Goal: Task Accomplishment & Management: Manage account settings

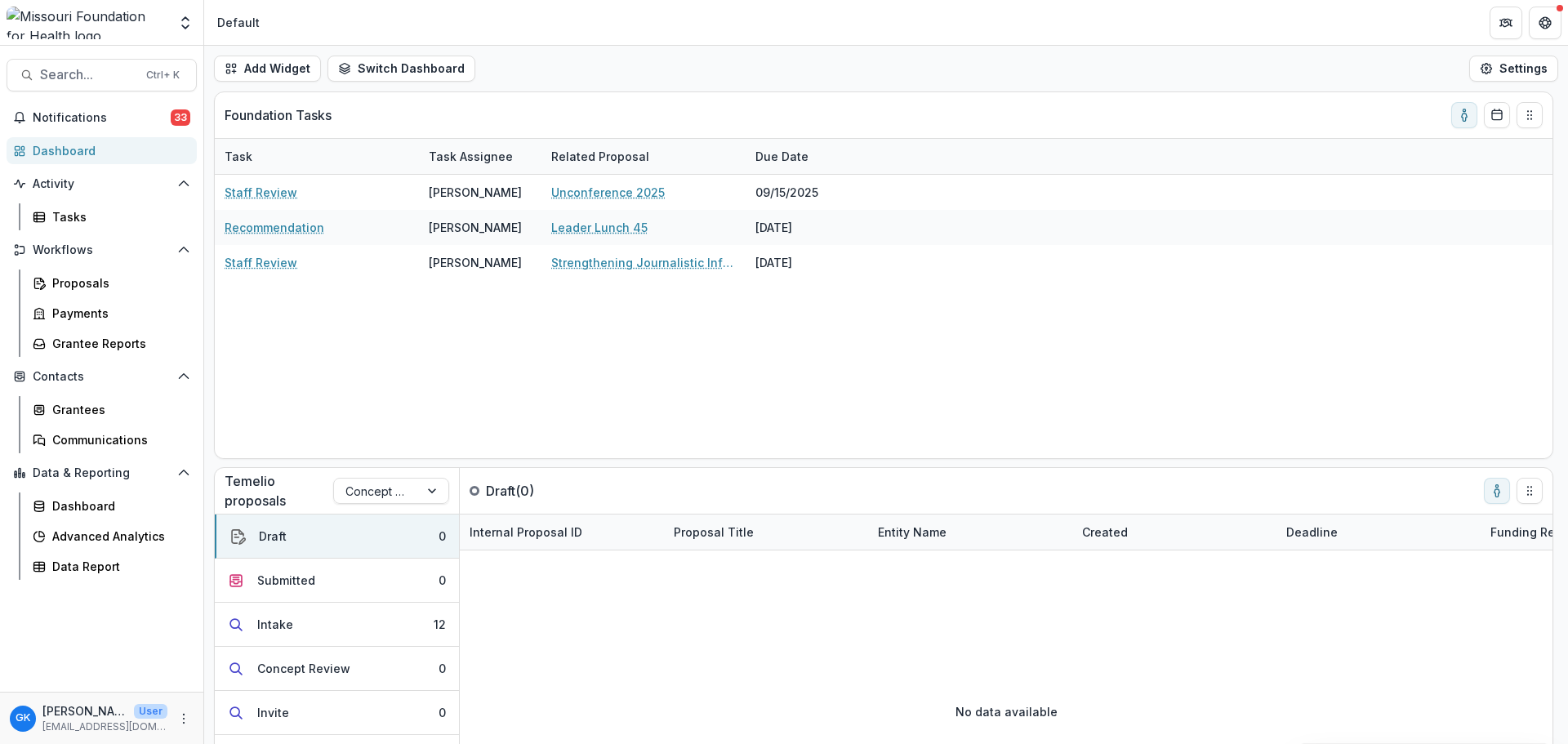
click at [436, 308] on div "Staff Review [PERSON_NAME] Unconference 2025 [DATE] Recommendation [PERSON_NAME…" at bounding box center [883, 315] width 1337 height 283
click at [276, 174] on div "Task Task Assignee Related Proposal Due Date" at bounding box center [883, 156] width 1337 height 36
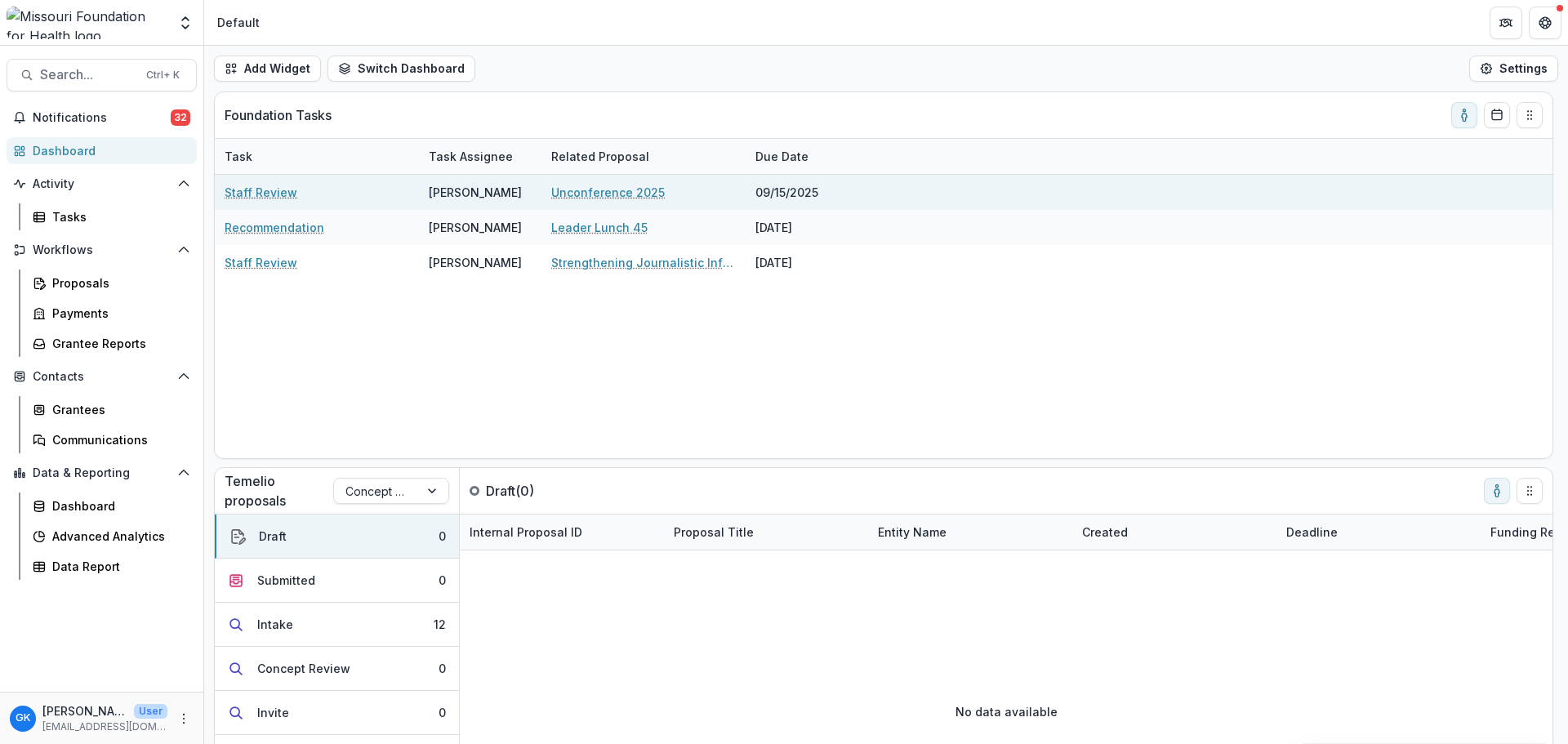
click at [267, 185] on link "Staff Review" at bounding box center [260, 193] width 73 height 18
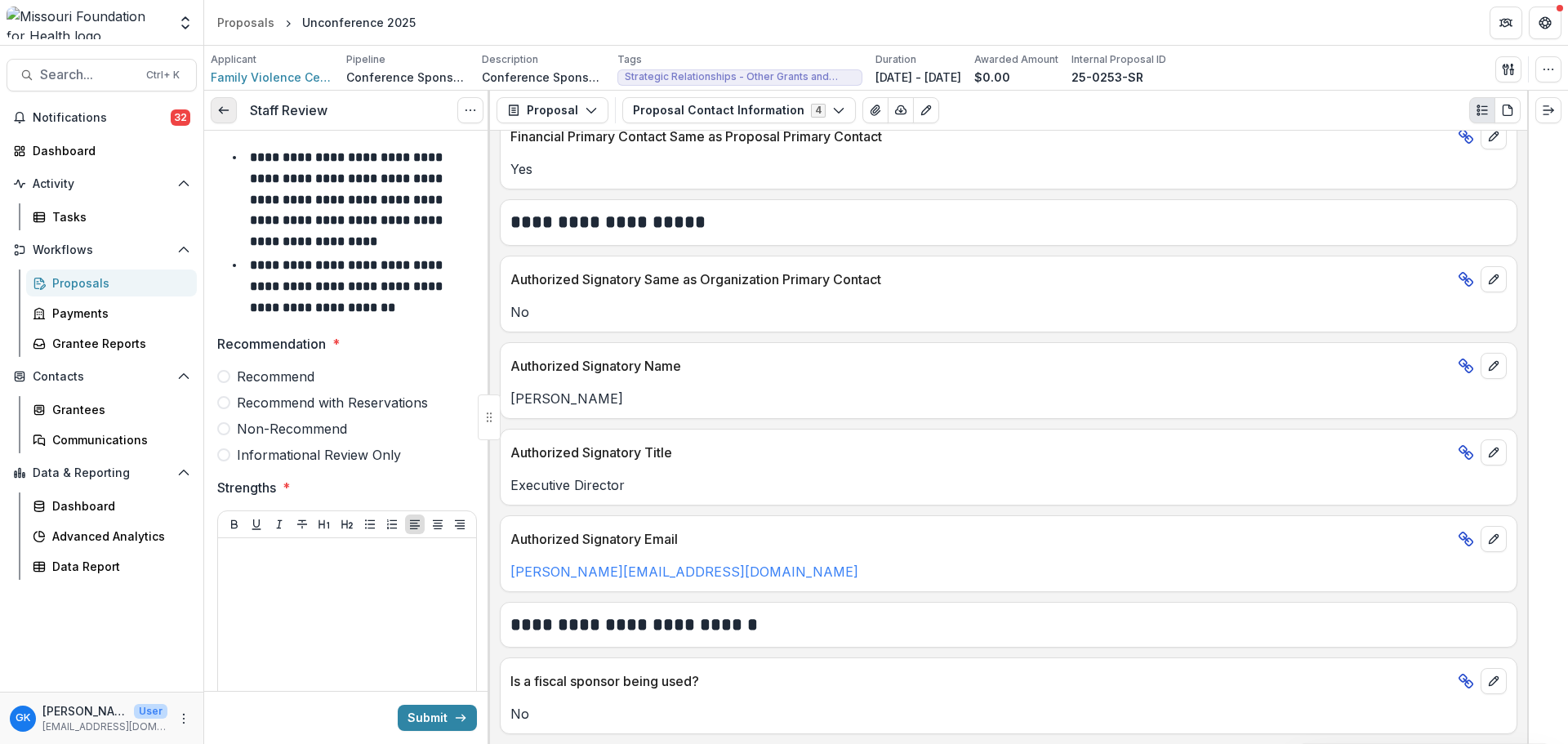
click at [226, 121] on link at bounding box center [223, 110] width 26 height 26
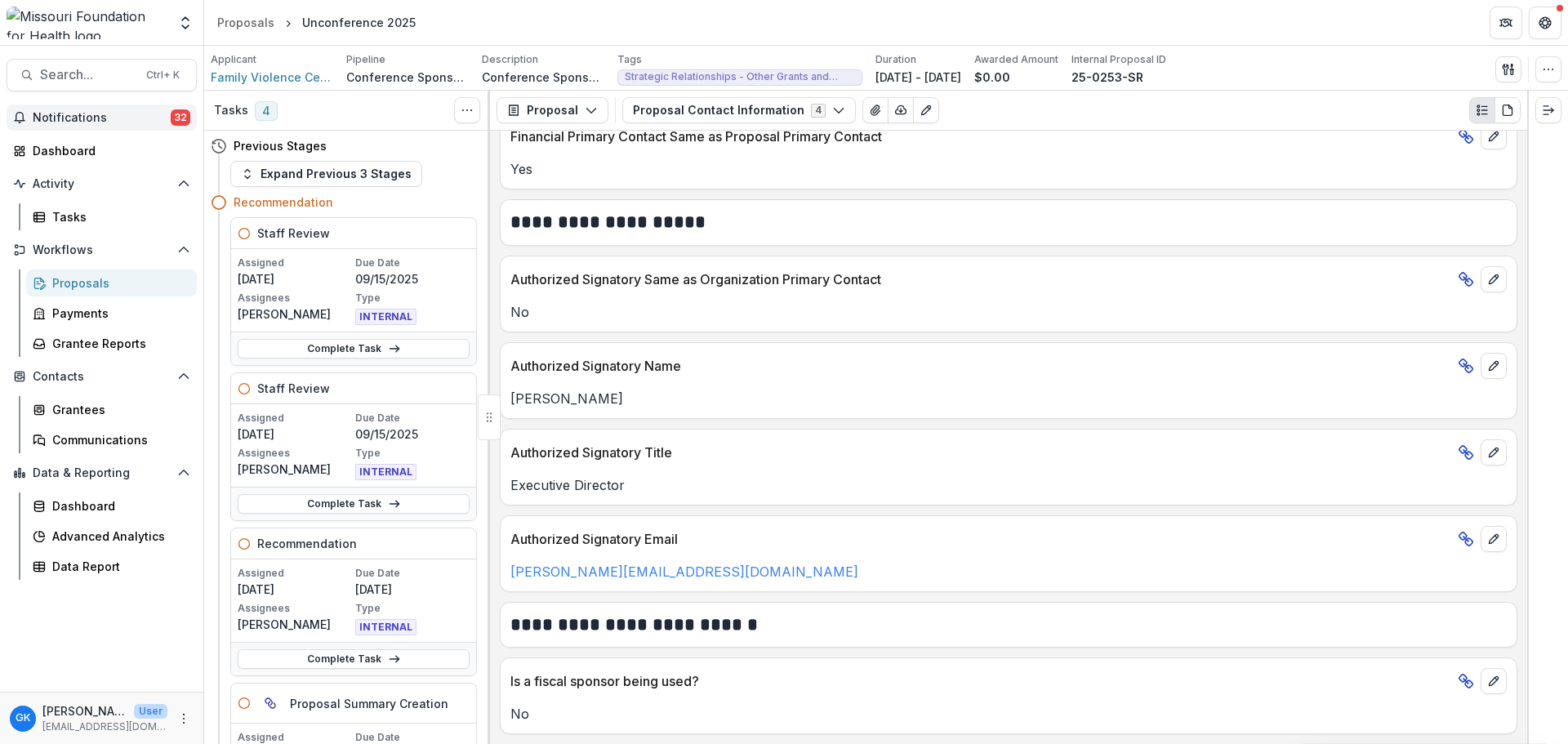
click at [86, 119] on span "Notifications" at bounding box center [101, 118] width 138 height 14
click at [66, 211] on div "Tasks" at bounding box center [118, 217] width 131 height 18
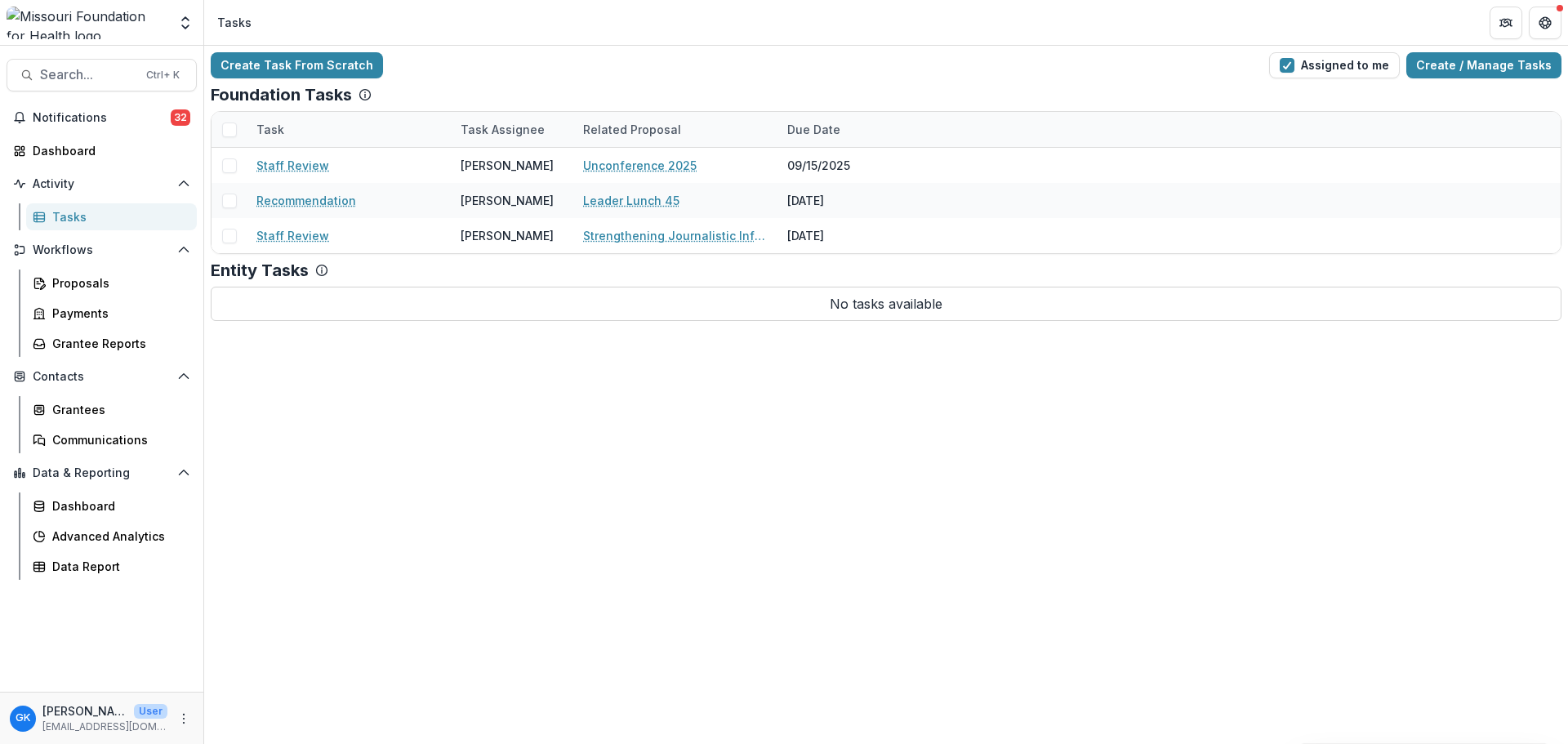
click at [868, 422] on div "Create Task From Scratch Assigned to me Create / Manage Tasks Foundation Tasks …" at bounding box center [886, 394] width 1364 height 698
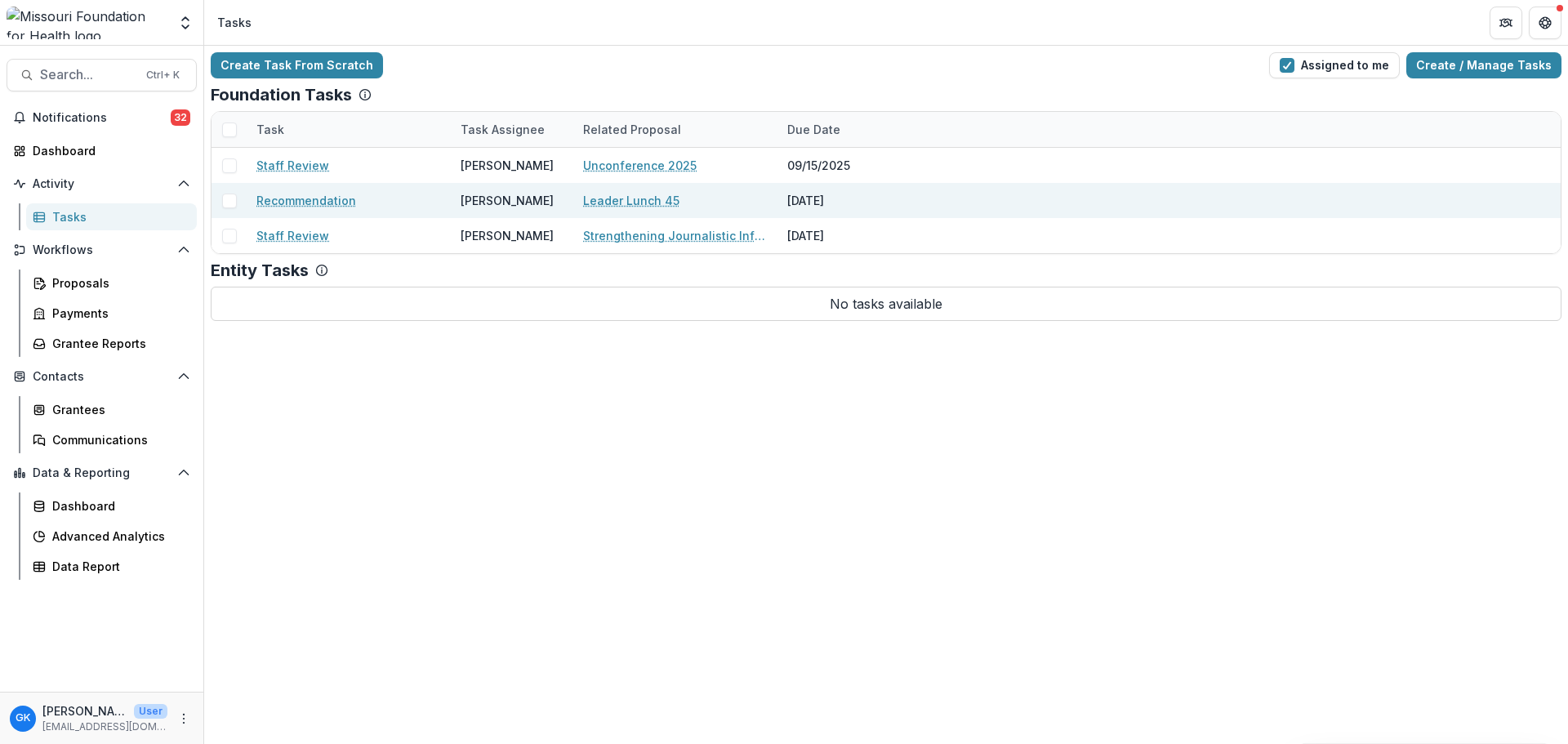
click at [302, 205] on link "Recommendation" at bounding box center [307, 201] width 100 height 18
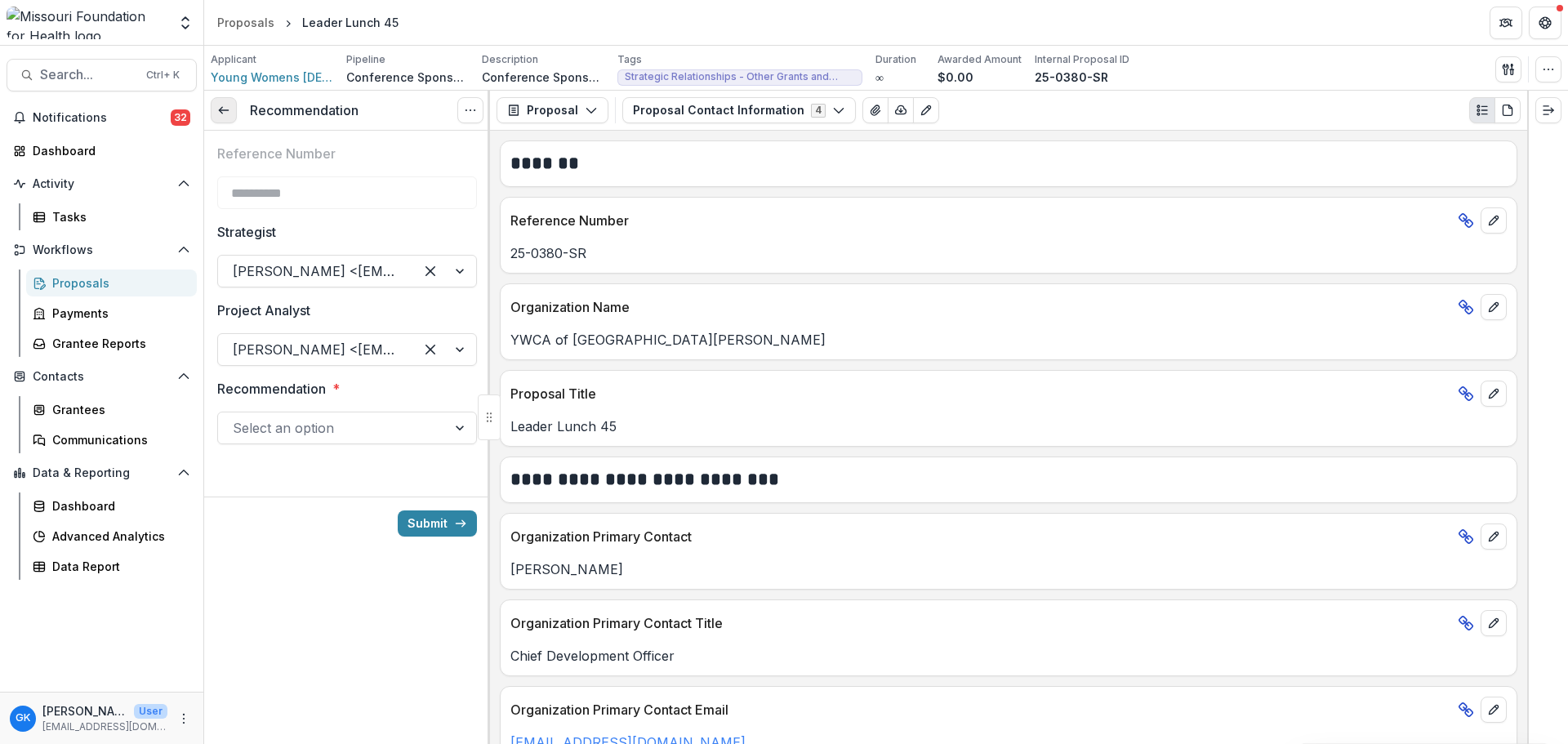
click at [221, 110] on line at bounding box center [223, 110] width 9 height 0
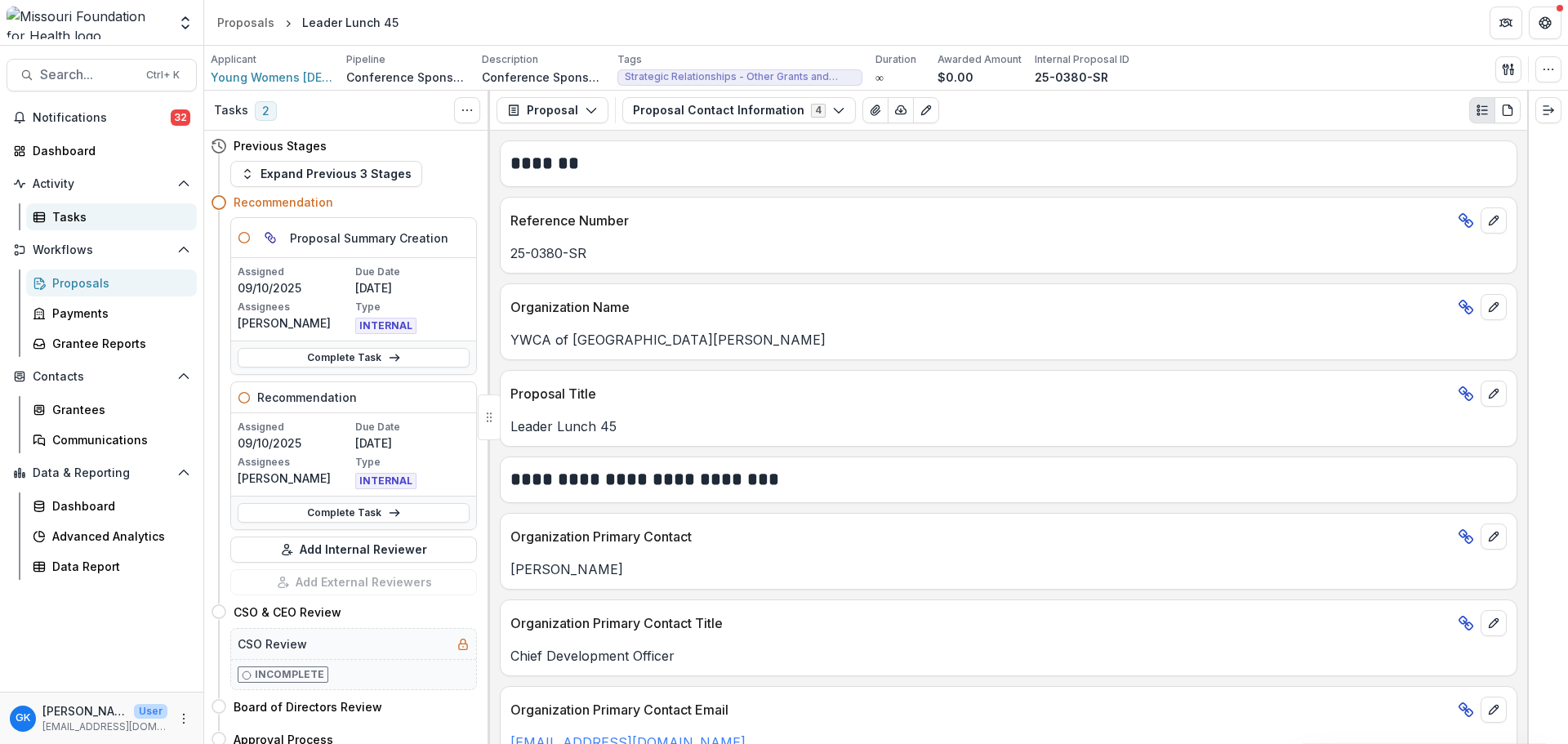
click at [87, 208] on link "Tasks" at bounding box center [111, 216] width 171 height 27
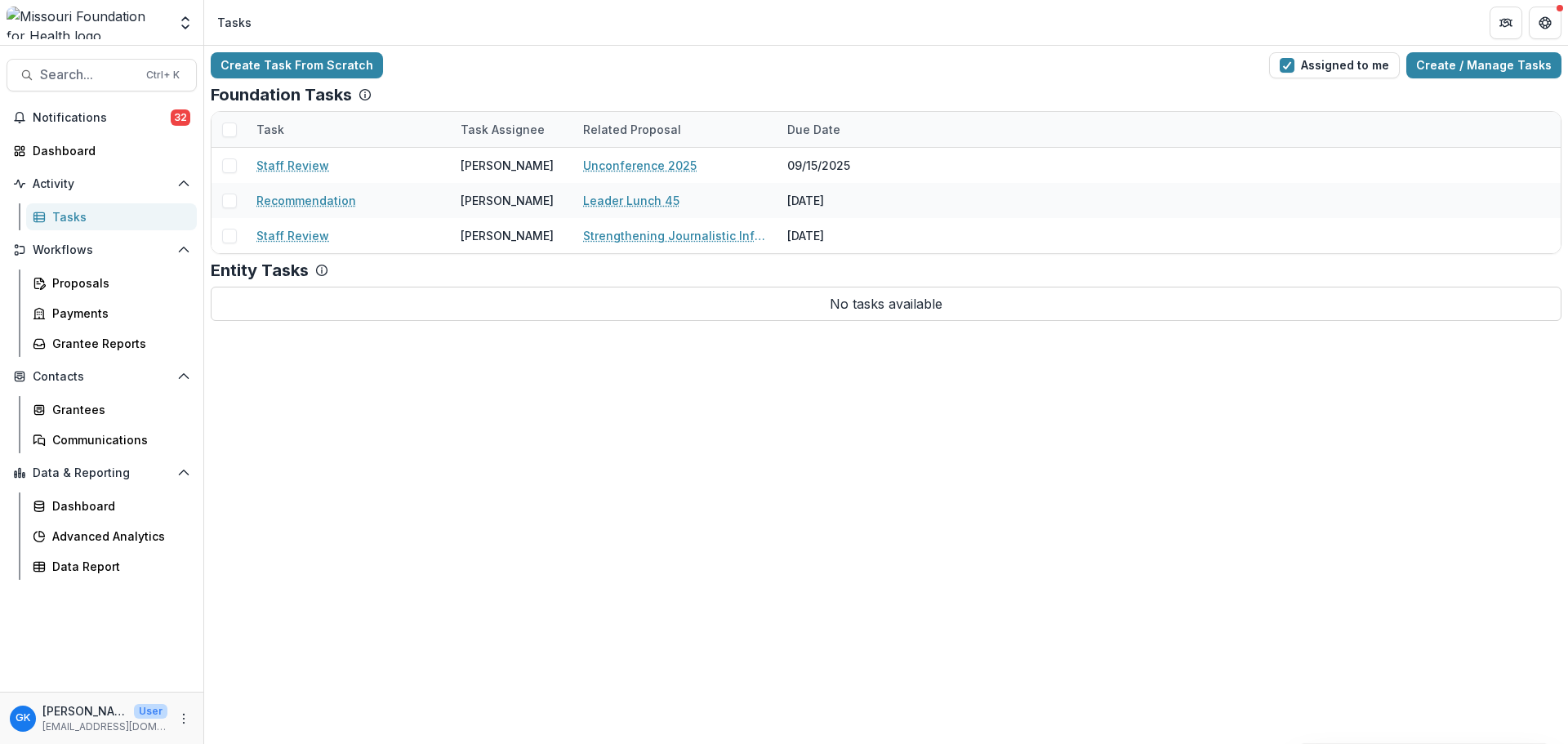
click at [569, 476] on div "Create Task From Scratch Assigned to me Create / Manage Tasks Foundation Tasks …" at bounding box center [886, 394] width 1364 height 698
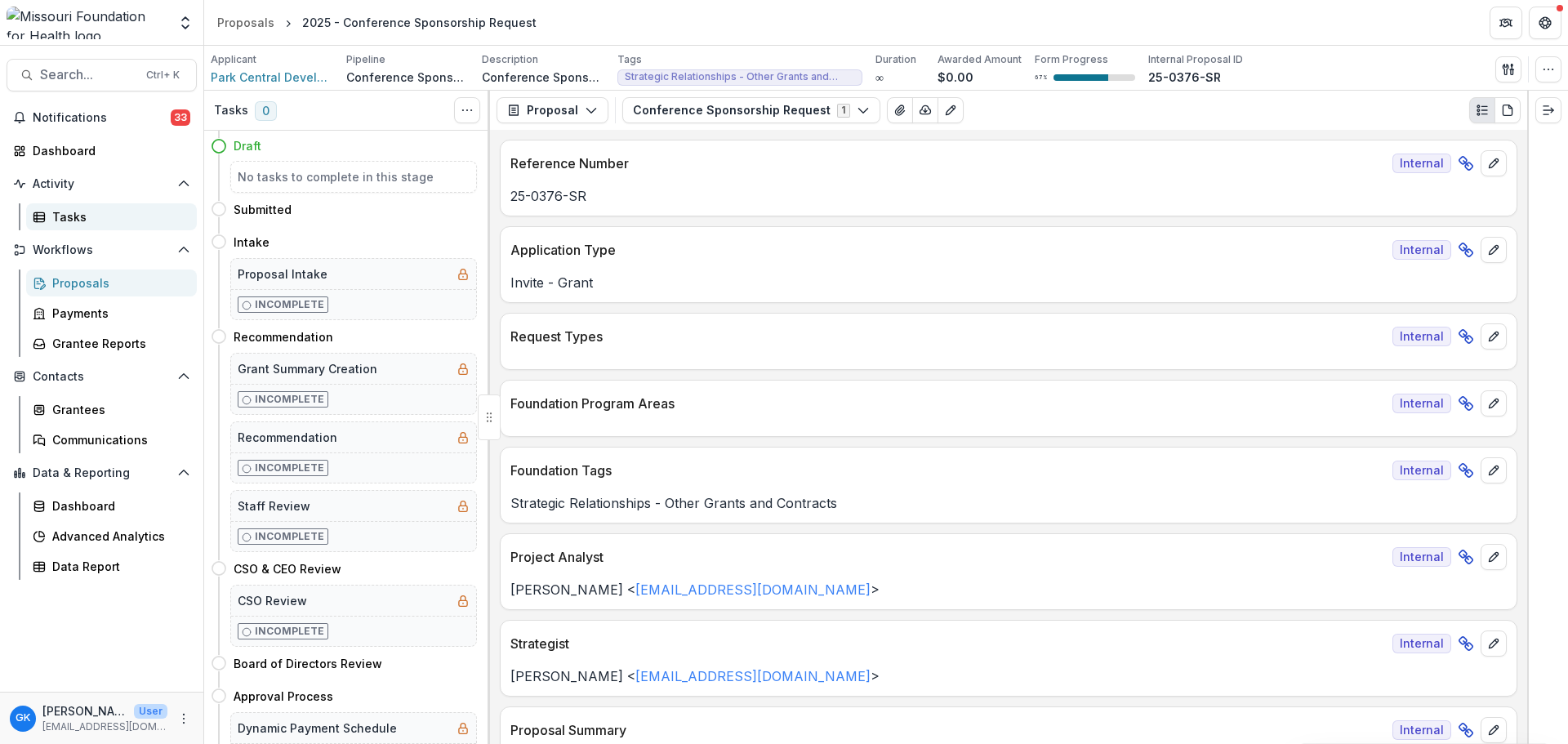
click at [77, 216] on div "Tasks" at bounding box center [118, 217] width 131 height 18
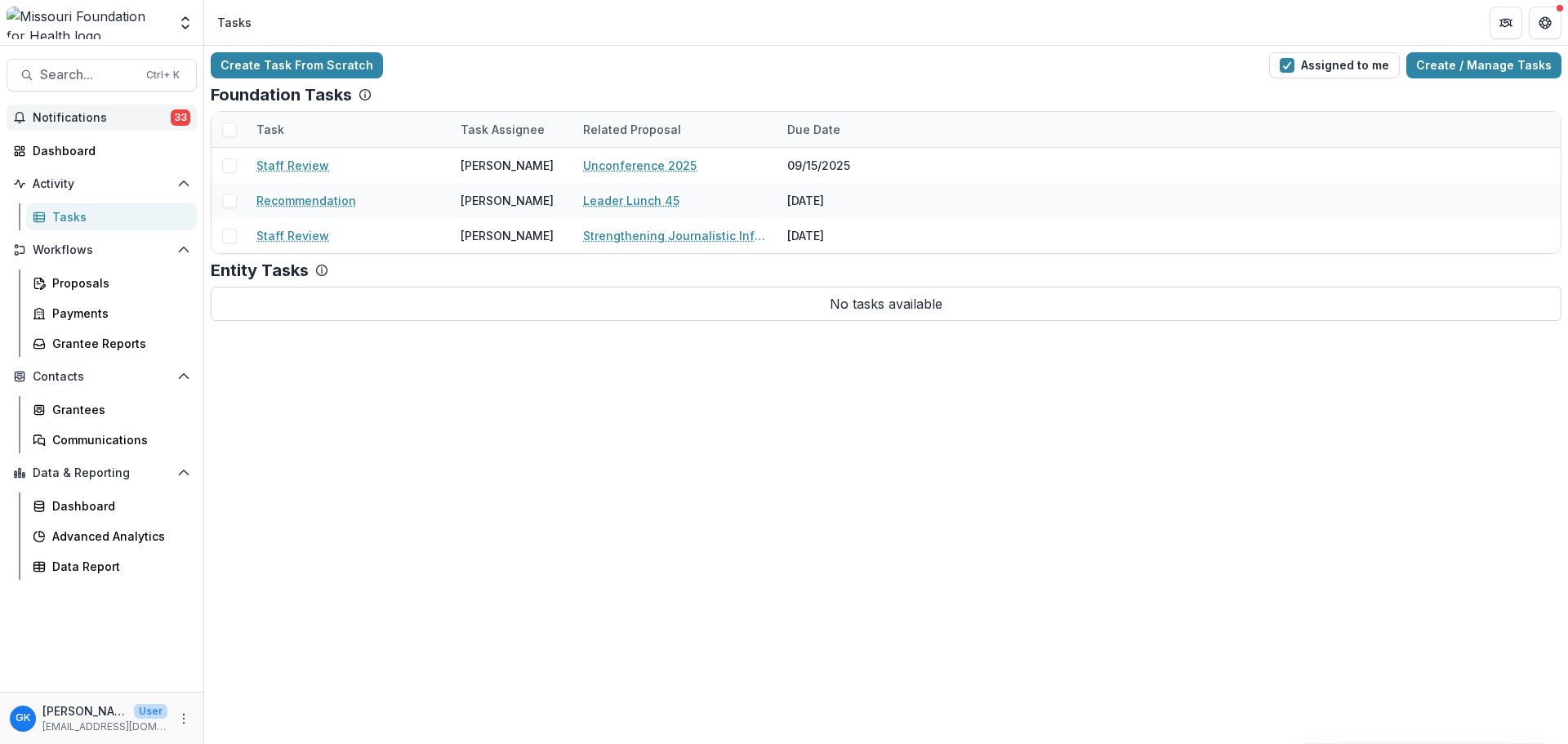
click at [83, 118] on span "Notifications" at bounding box center [101, 118] width 138 height 14
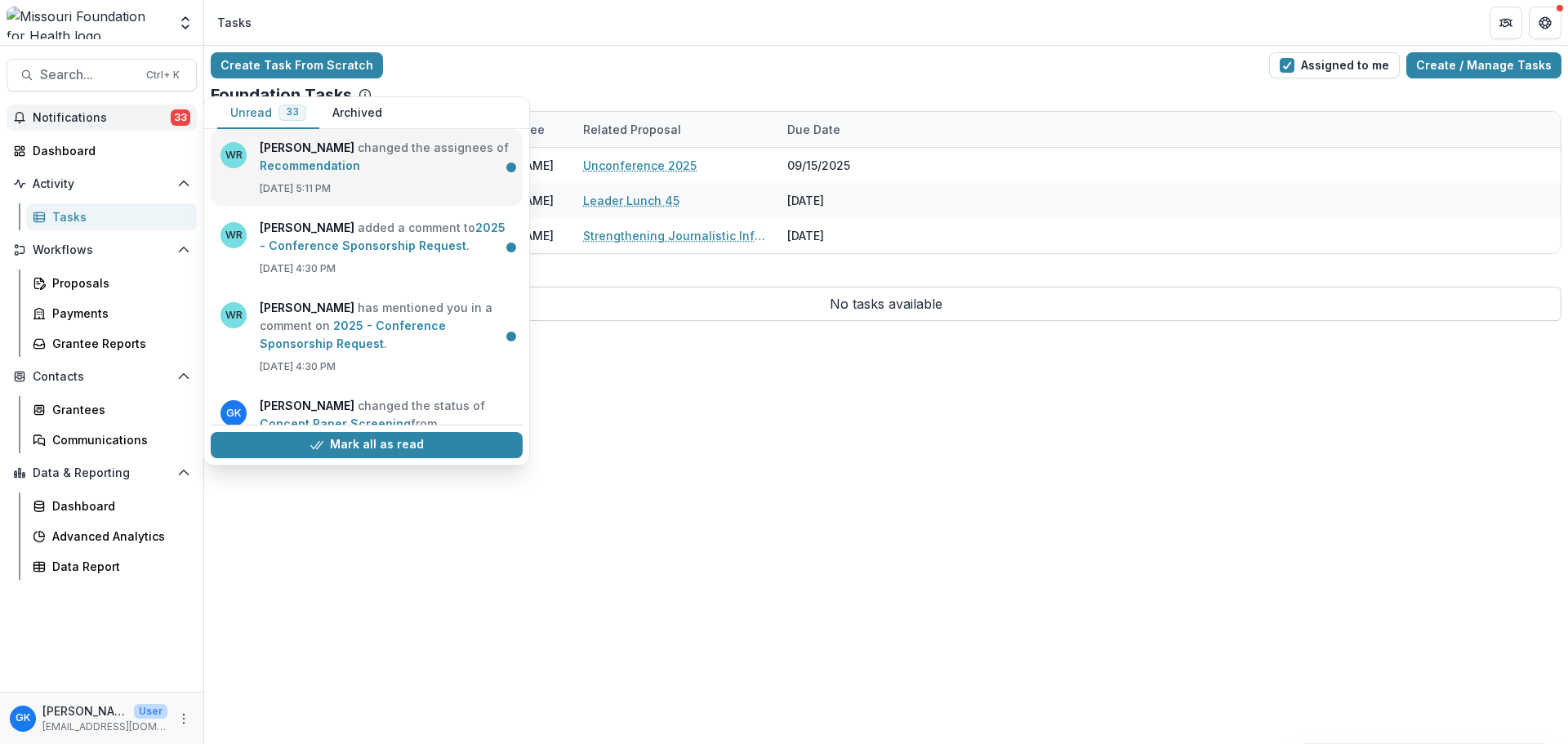
scroll to position [163, 0]
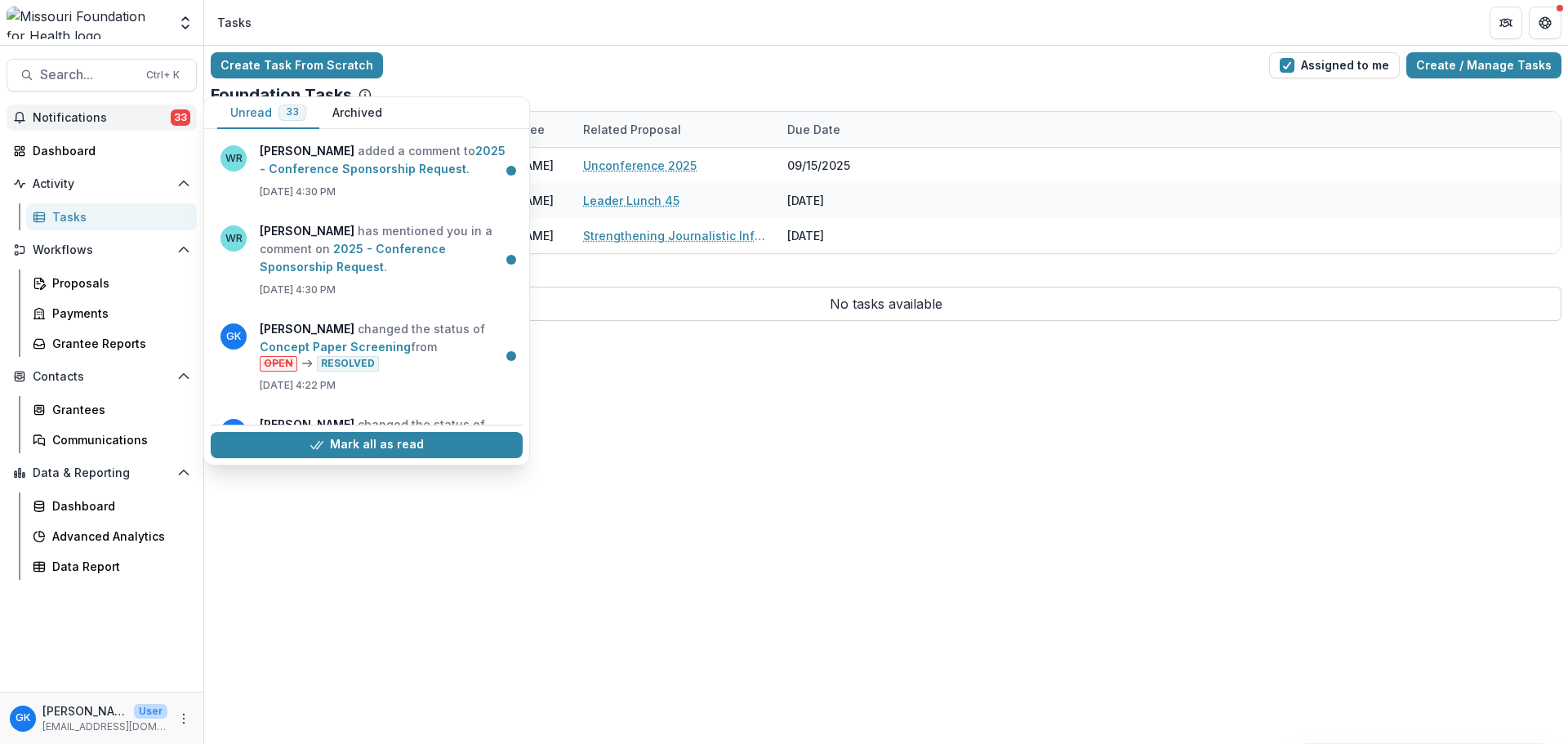
click at [392, 258] on link "2025 - Conference Sponsorship Request" at bounding box center [352, 258] width 186 height 32
